Goal: Find specific page/section: Find specific page/section

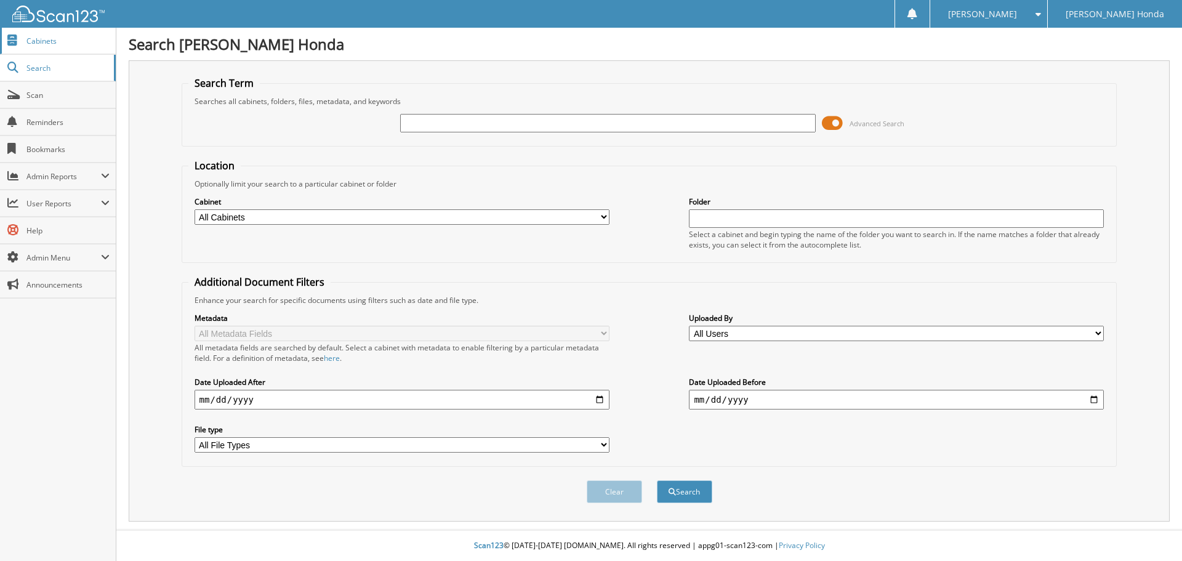
click at [73, 42] on span "Cabinets" at bounding box center [67, 41] width 83 height 10
click at [476, 127] on input "text" at bounding box center [607, 123] width 415 height 18
type input "89249"
click at [657, 480] on button "Search" at bounding box center [684, 491] width 55 height 23
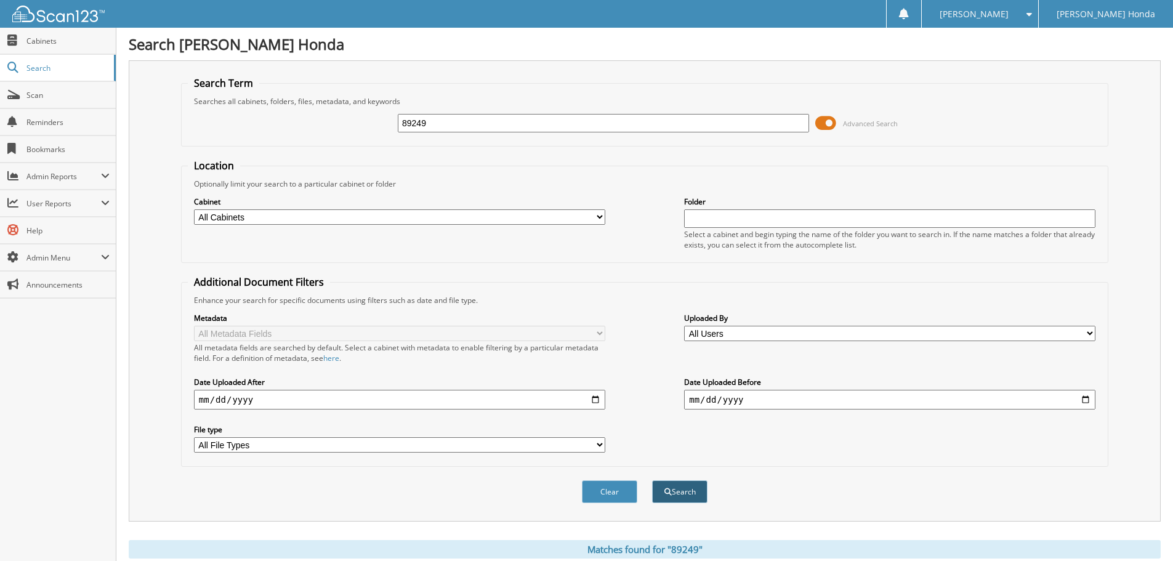
click at [684, 492] on button "Search" at bounding box center [679, 491] width 55 height 23
click at [48, 46] on span "Cabinets" at bounding box center [67, 41] width 83 height 10
